Goal: Task Accomplishment & Management: Manage account settings

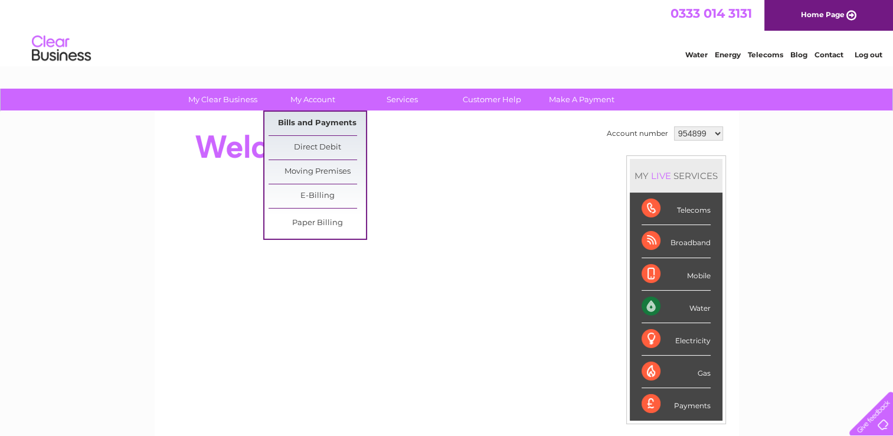
click at [306, 119] on link "Bills and Payments" at bounding box center [317, 124] width 97 height 24
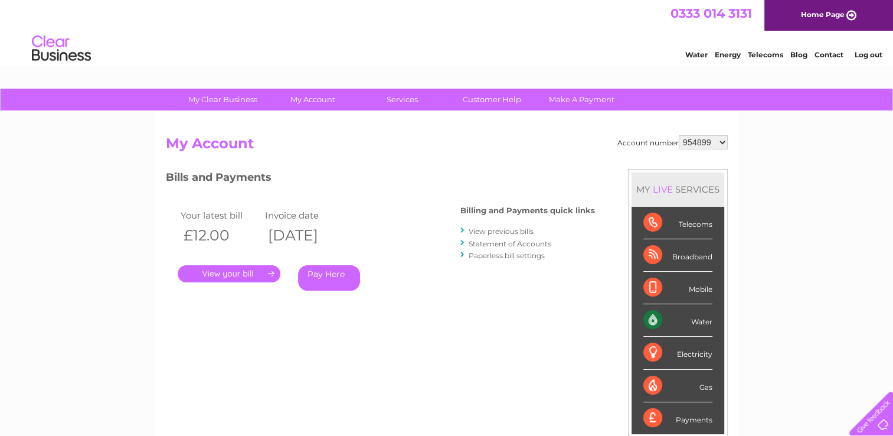
click at [718, 138] on select "954899 957212 1118896" at bounding box center [703, 142] width 49 height 14
select select "957212"
click at [680, 135] on select "954899 957212 1118896" at bounding box center [703, 142] width 49 height 14
click at [231, 274] on link "." at bounding box center [229, 273] width 103 height 17
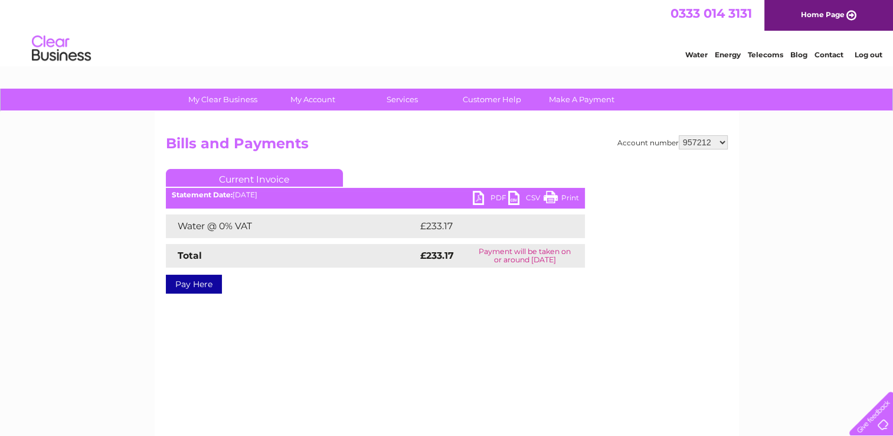
click at [484, 197] on link "PDF" at bounding box center [490, 199] width 35 height 17
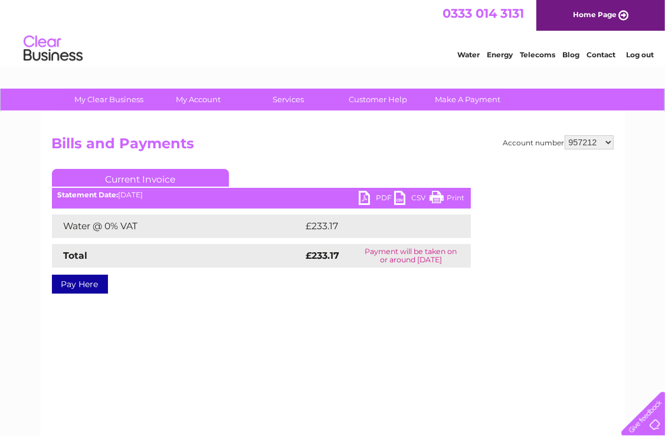
click at [609, 138] on select "954899 957212 1118896" at bounding box center [589, 142] width 49 height 14
select select "1118896"
click at [566, 135] on select "954899 957212 1118896" at bounding box center [589, 142] width 49 height 14
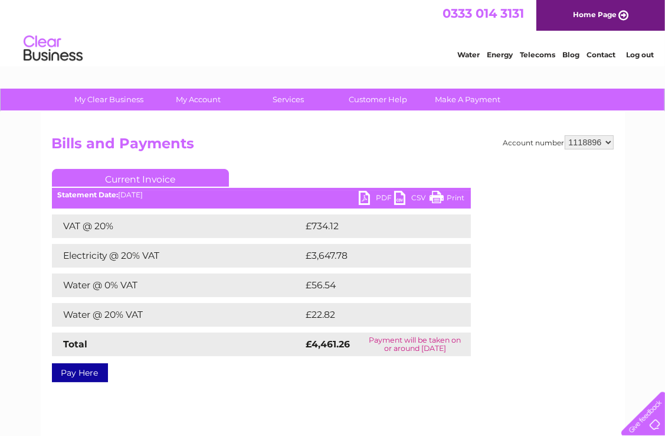
click at [382, 197] on link "PDF" at bounding box center [376, 199] width 35 height 17
